Goal: Task Accomplishment & Management: Manage account settings

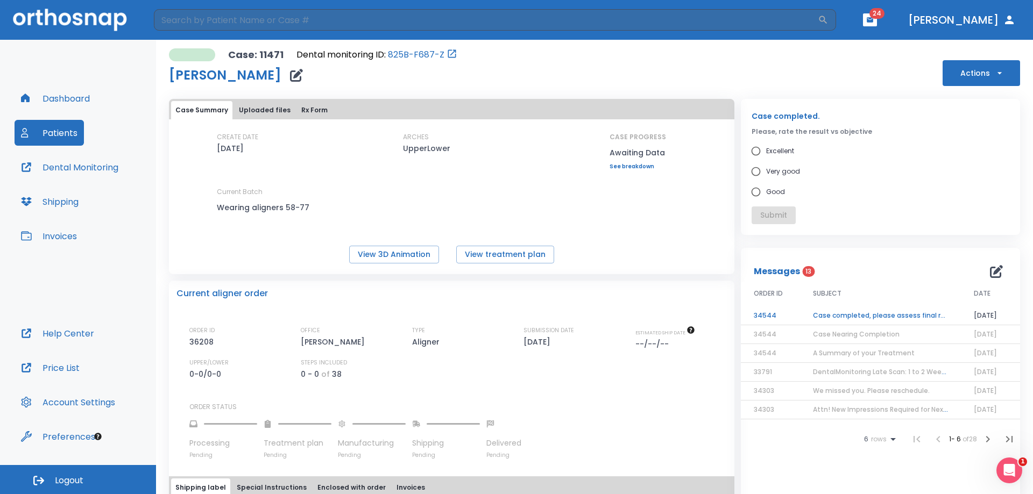
click at [266, 110] on button "Uploaded files" at bounding box center [265, 110] width 60 height 18
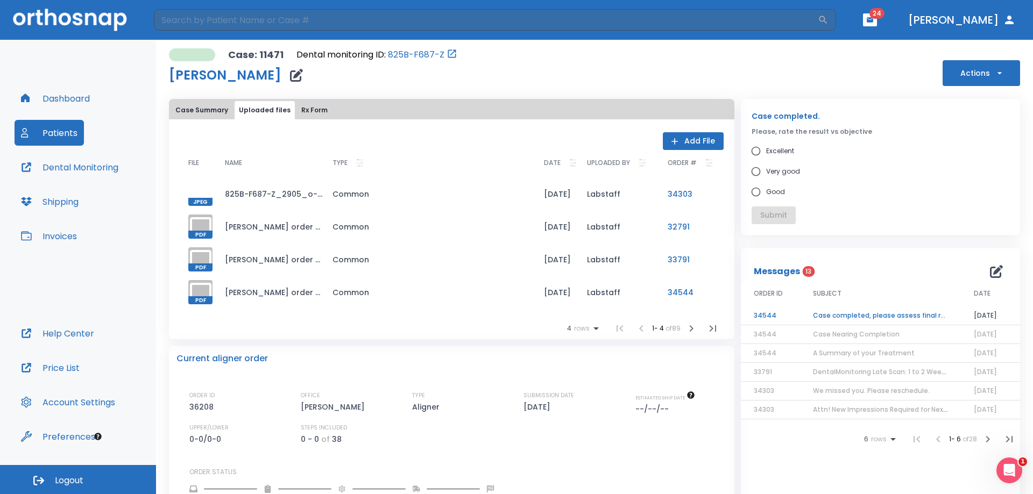
click at [691, 139] on button "Add File" at bounding box center [693, 141] width 61 height 18
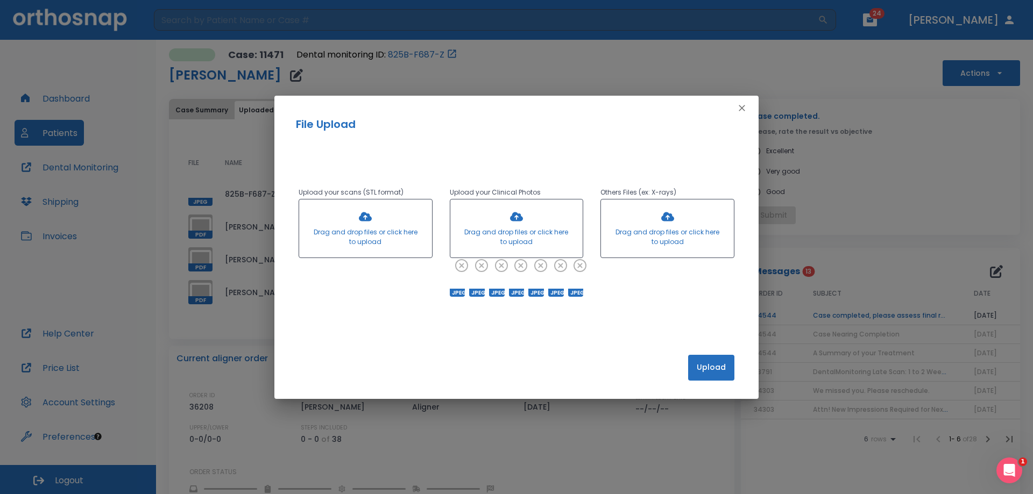
click at [711, 364] on button "Upload" at bounding box center [711, 368] width 46 height 26
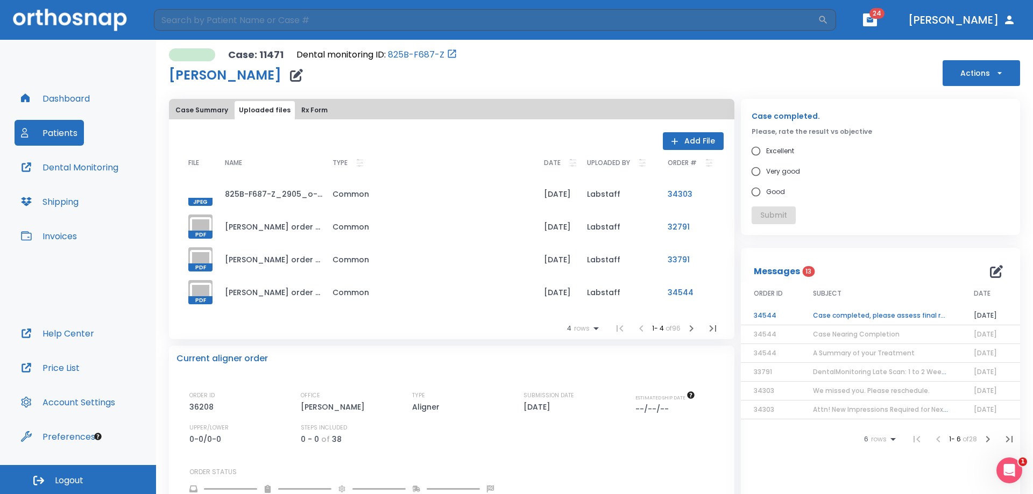
click at [201, 110] on button "Case Summary" at bounding box center [201, 110] width 61 height 18
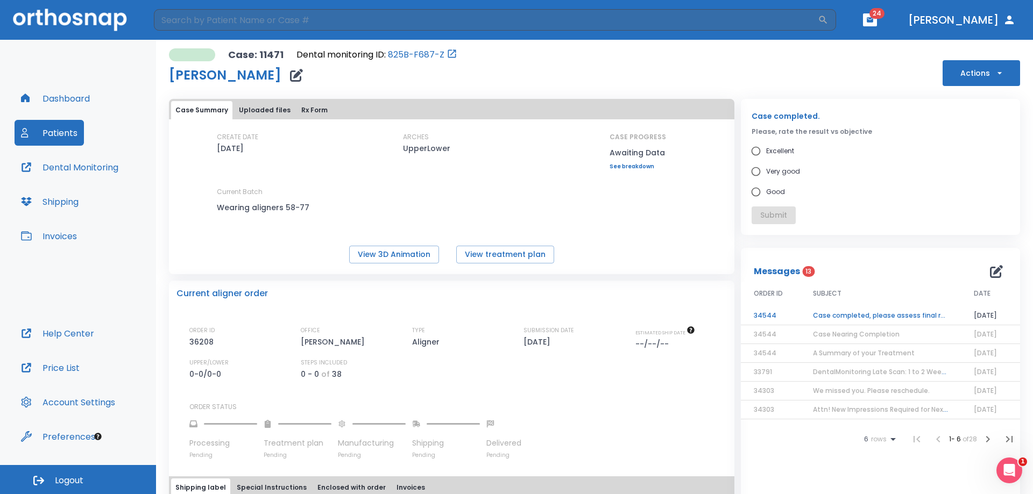
click at [316, 110] on button "Rx Form" at bounding box center [314, 110] width 35 height 18
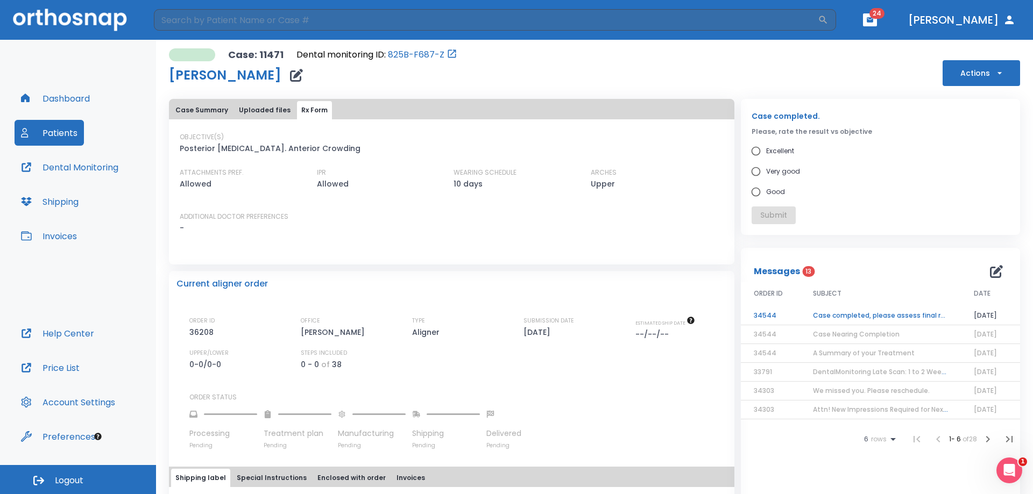
click at [247, 112] on button "Uploaded files" at bounding box center [265, 110] width 60 height 18
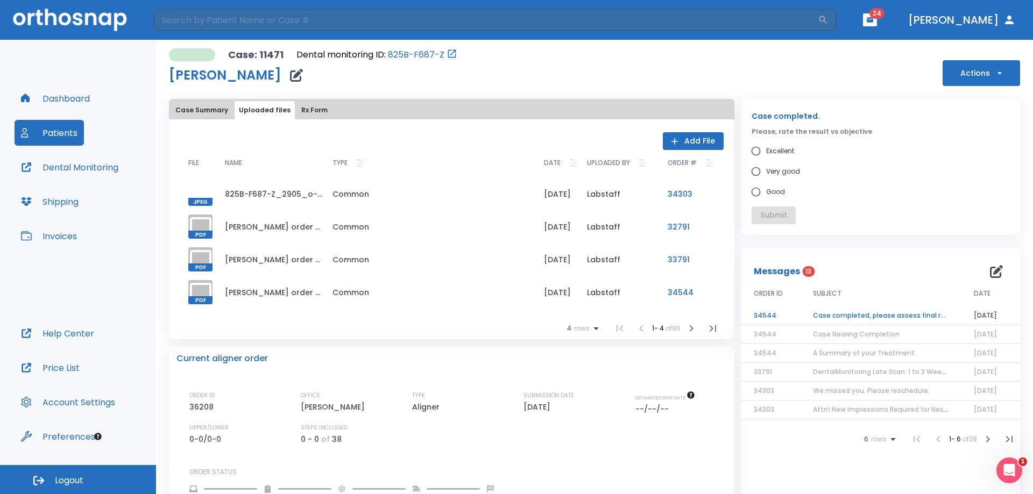
click at [205, 105] on button "Case Summary" at bounding box center [201, 110] width 61 height 18
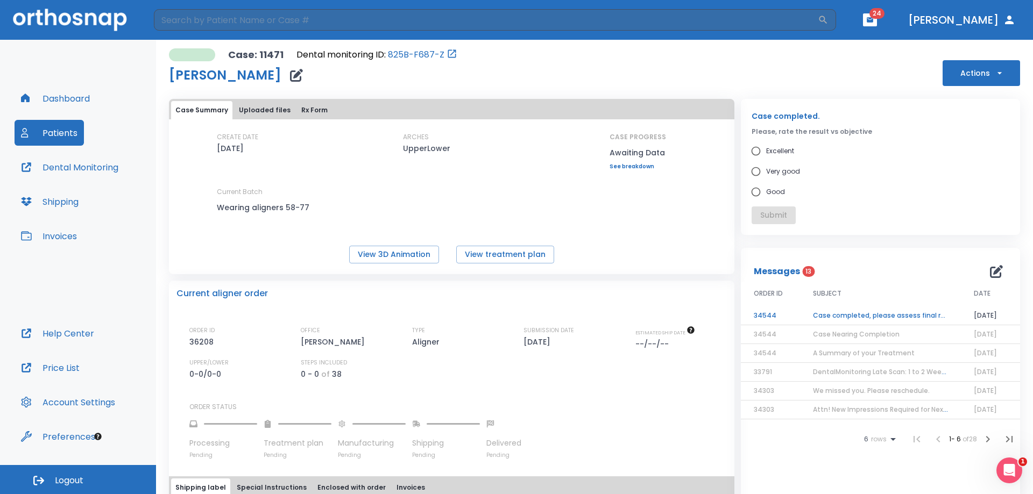
click at [256, 108] on button "Uploaded files" at bounding box center [265, 110] width 60 height 18
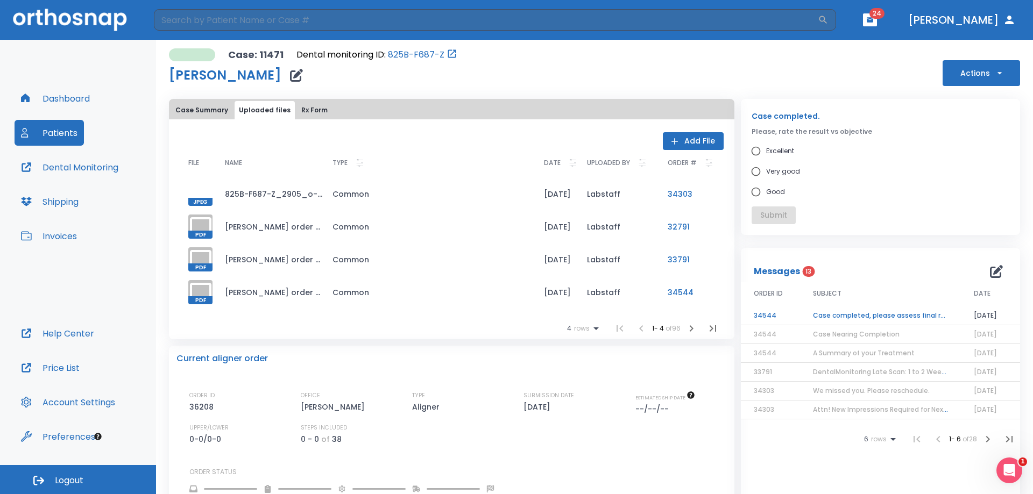
click at [706, 331] on icon "button" at bounding box center [712, 328] width 13 height 13
click at [603, 331] on icon "button" at bounding box center [609, 328] width 13 height 13
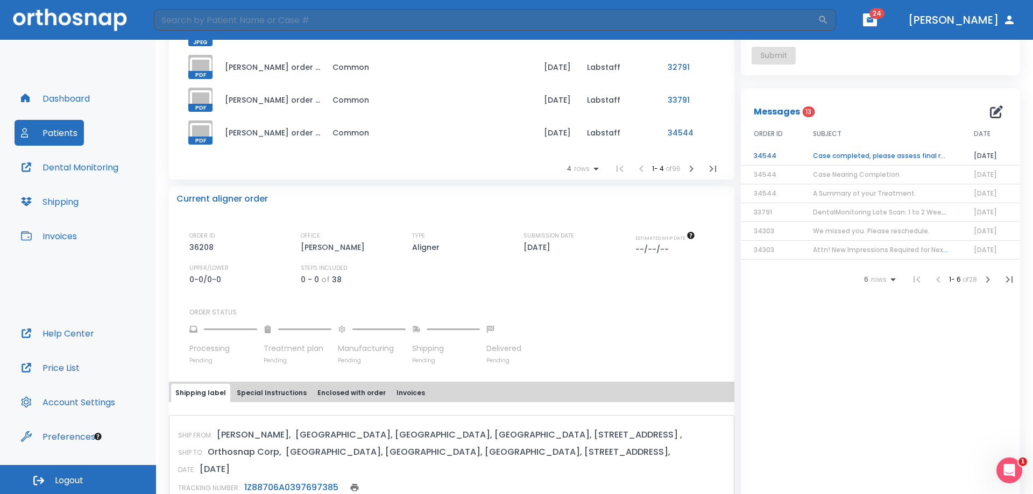
scroll to position [215, 0]
